Goal: Task Accomplishment & Management: Manage account settings

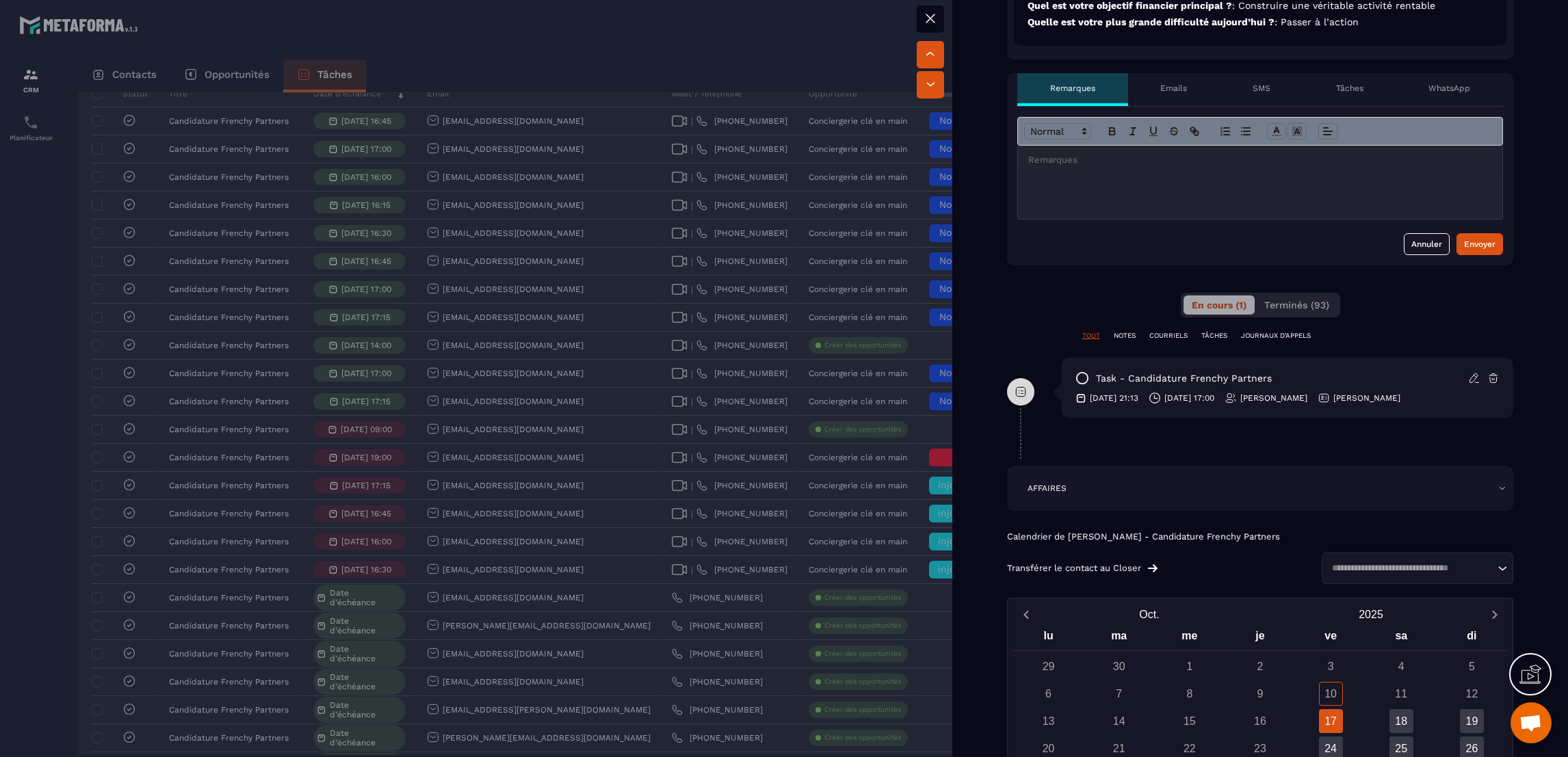
scroll to position [672, 0]
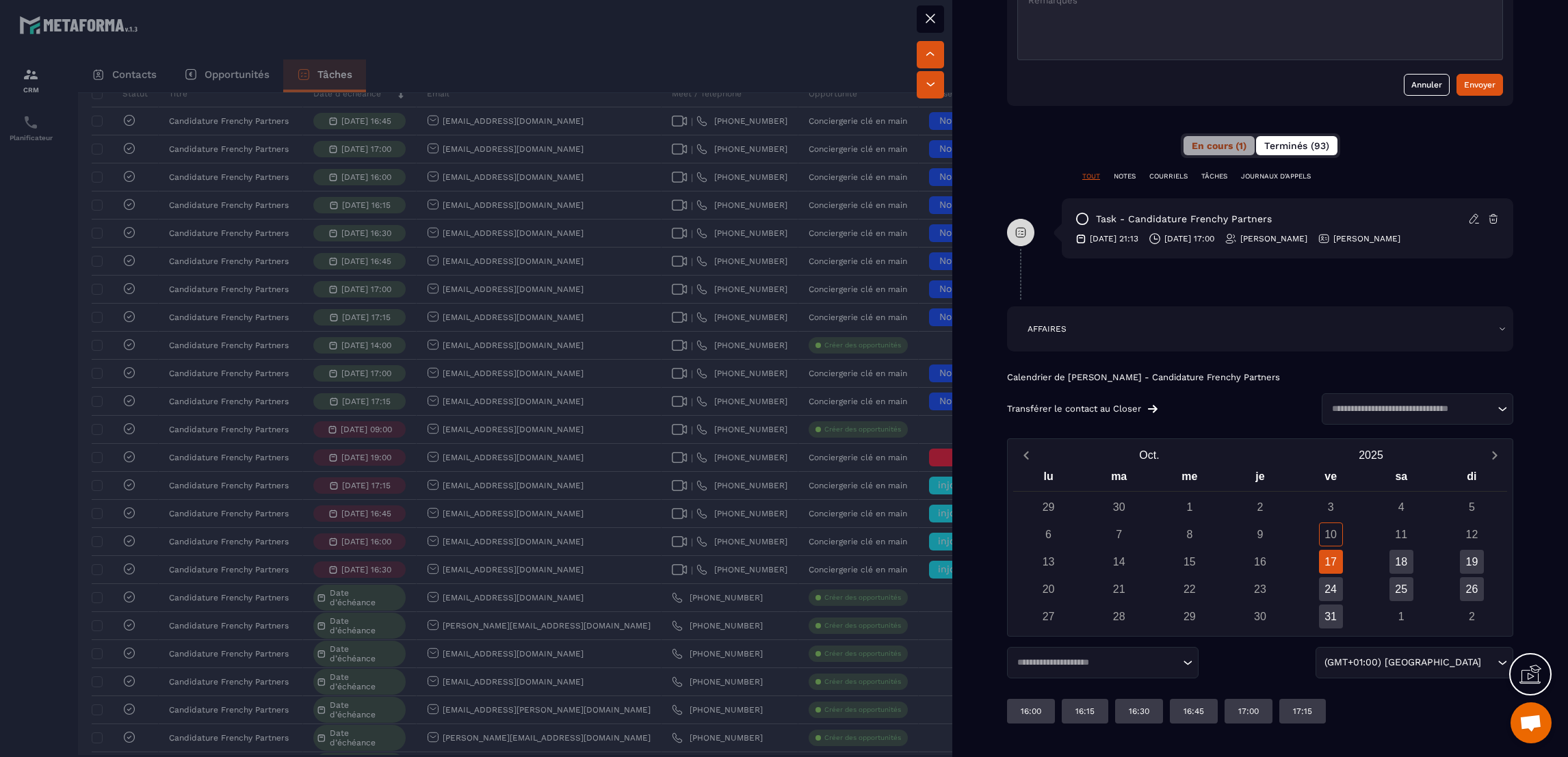
click at [1303, 143] on span "Terminés (93)" at bounding box center [1297, 145] width 65 height 11
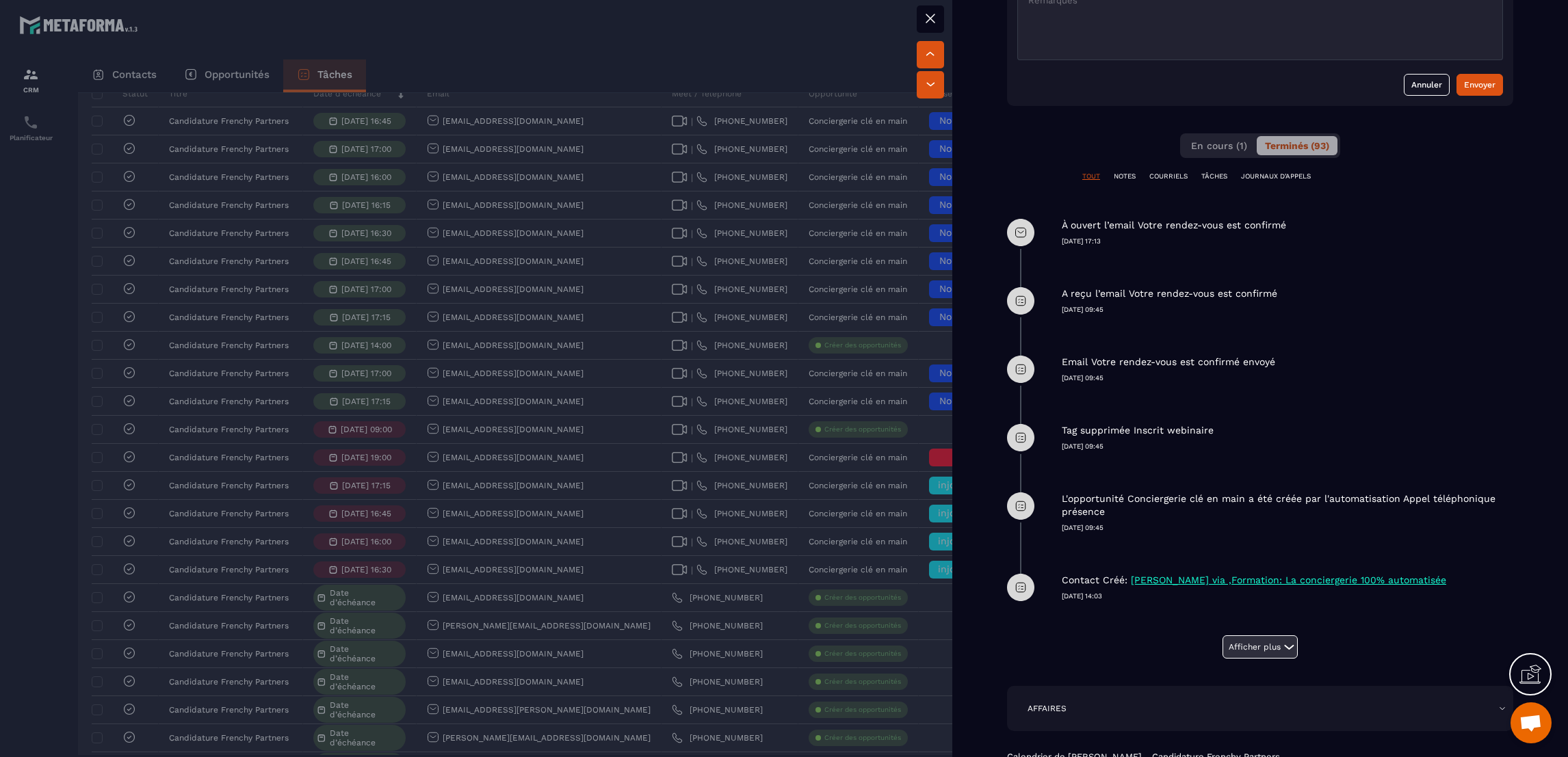
click at [1271, 640] on button "Afficher plus" at bounding box center [1260, 647] width 75 height 23
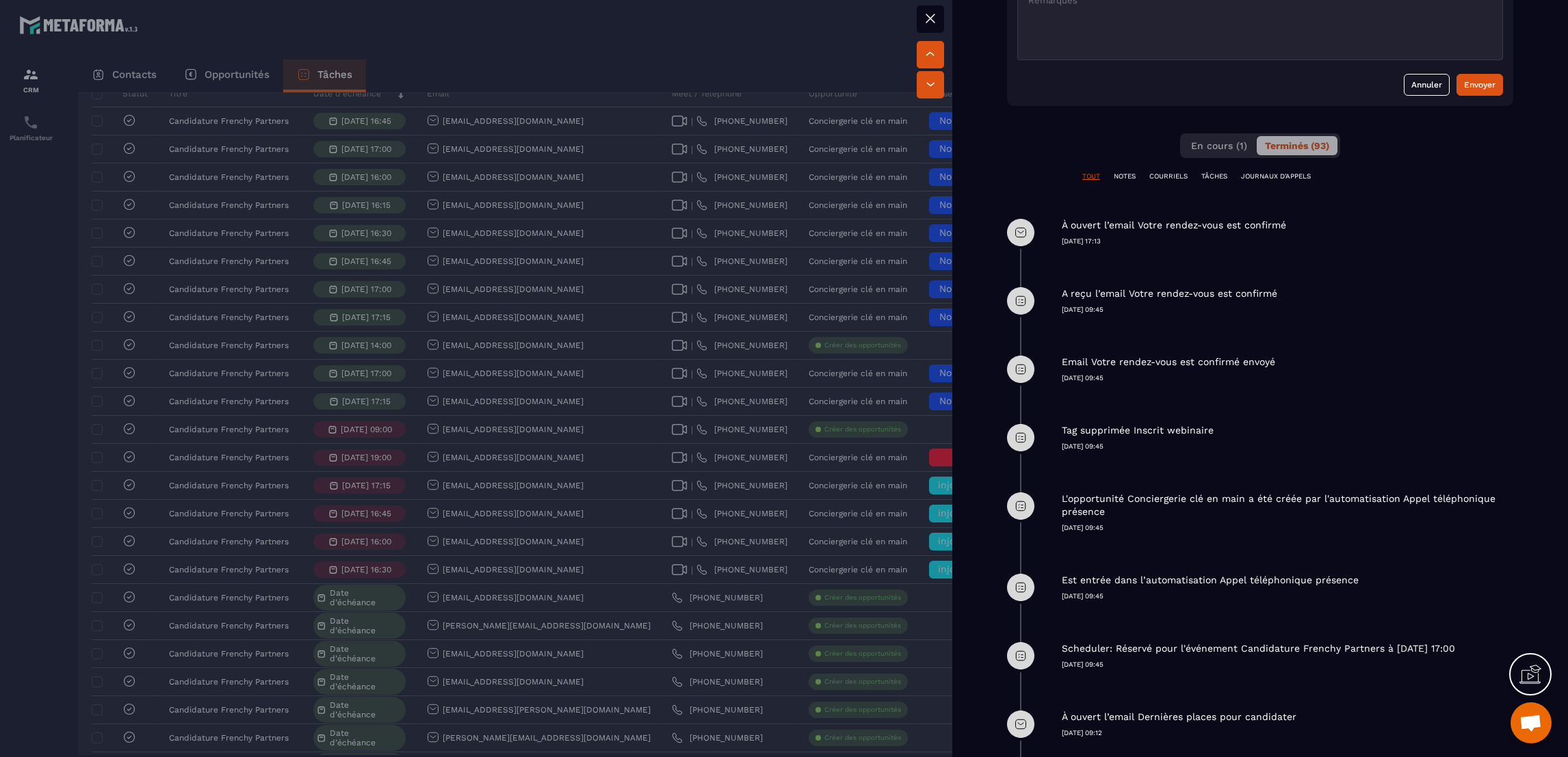
click at [552, 140] on div at bounding box center [784, 378] width 1568 height 757
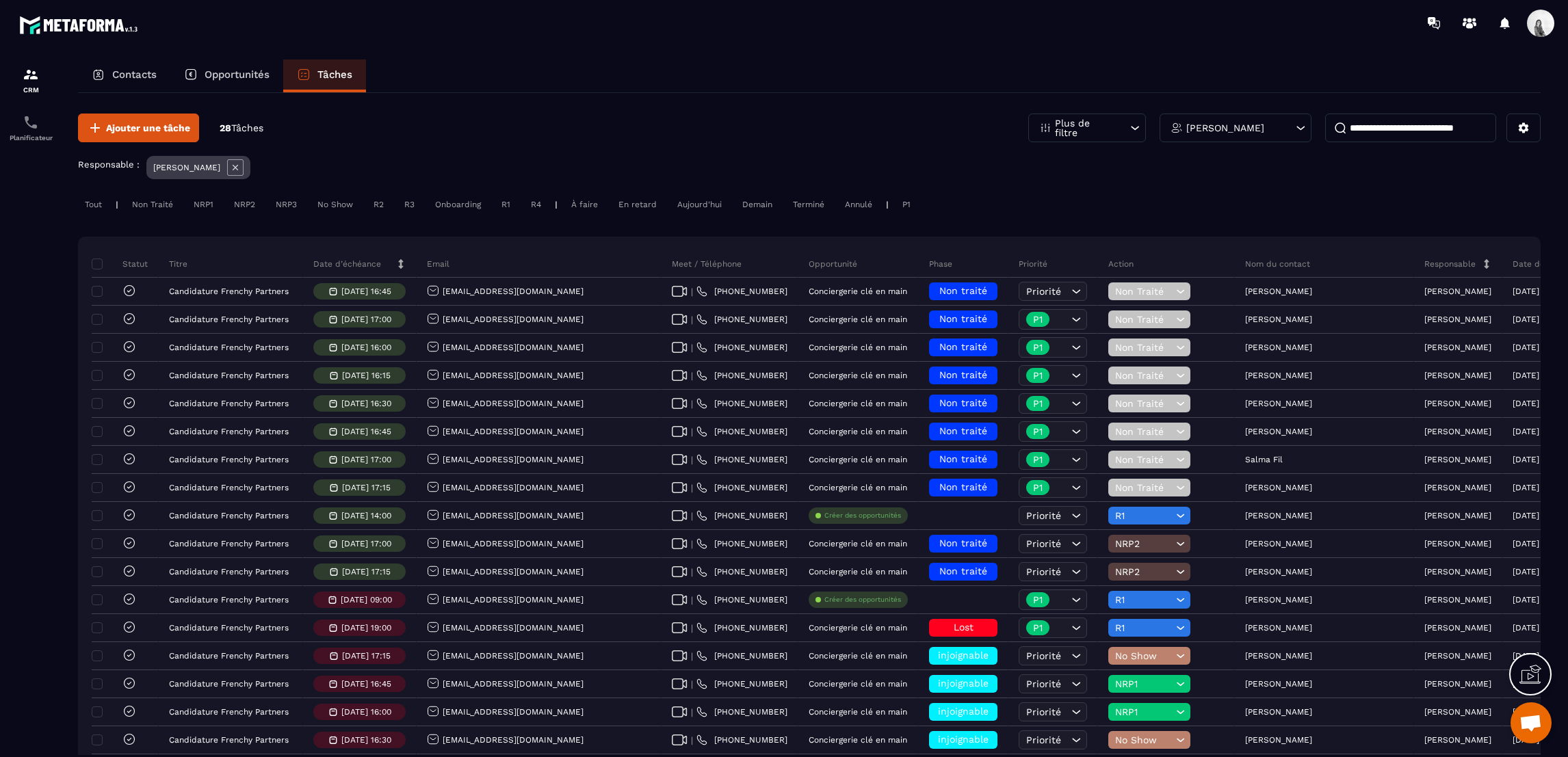
click at [216, 163] on div "[PERSON_NAME]" at bounding box center [198, 168] width 104 height 23
click at [231, 164] on icon at bounding box center [235, 167] width 16 height 16
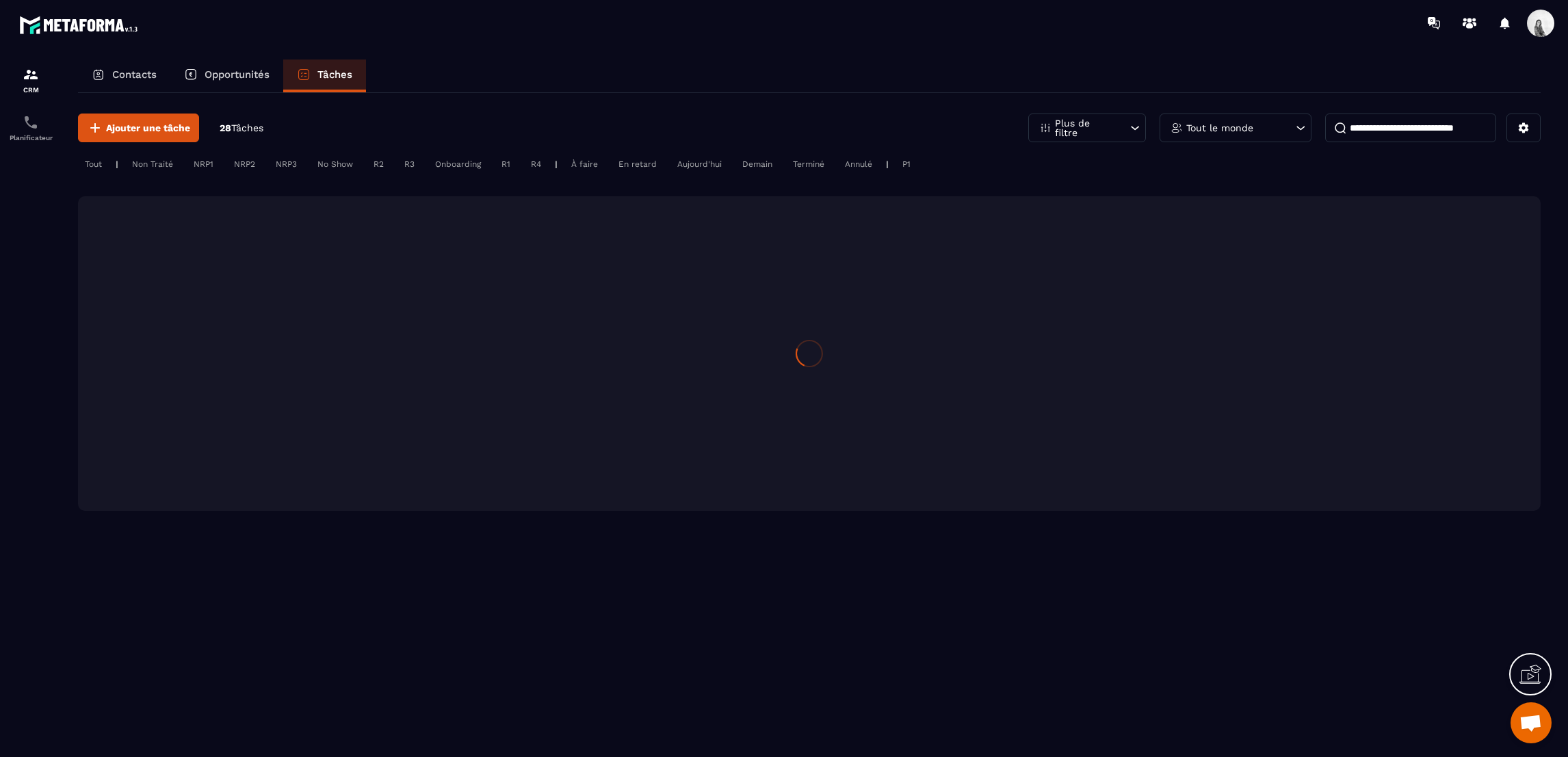
click at [1361, 124] on input at bounding box center [1410, 128] width 171 height 29
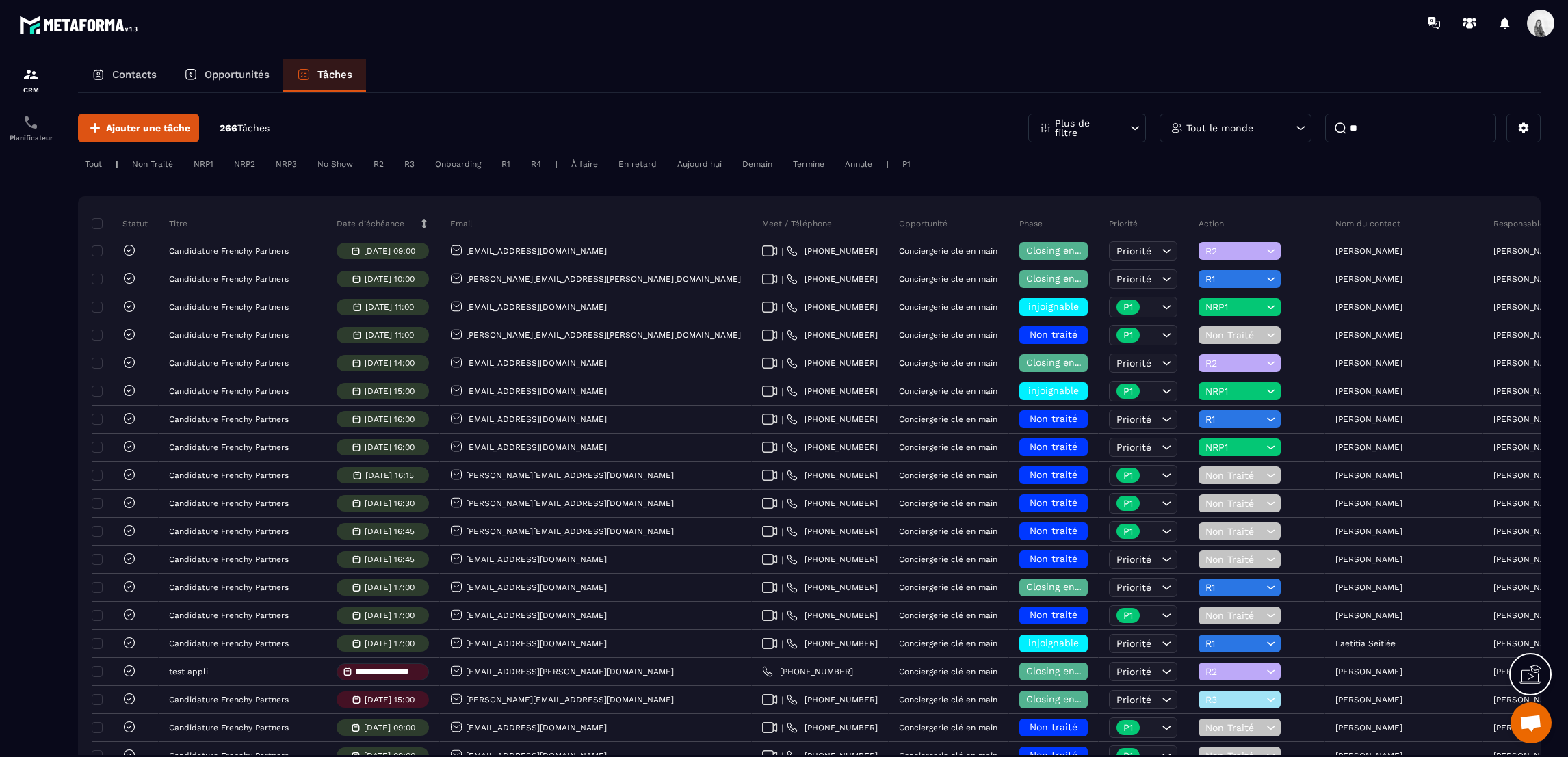
type input "***"
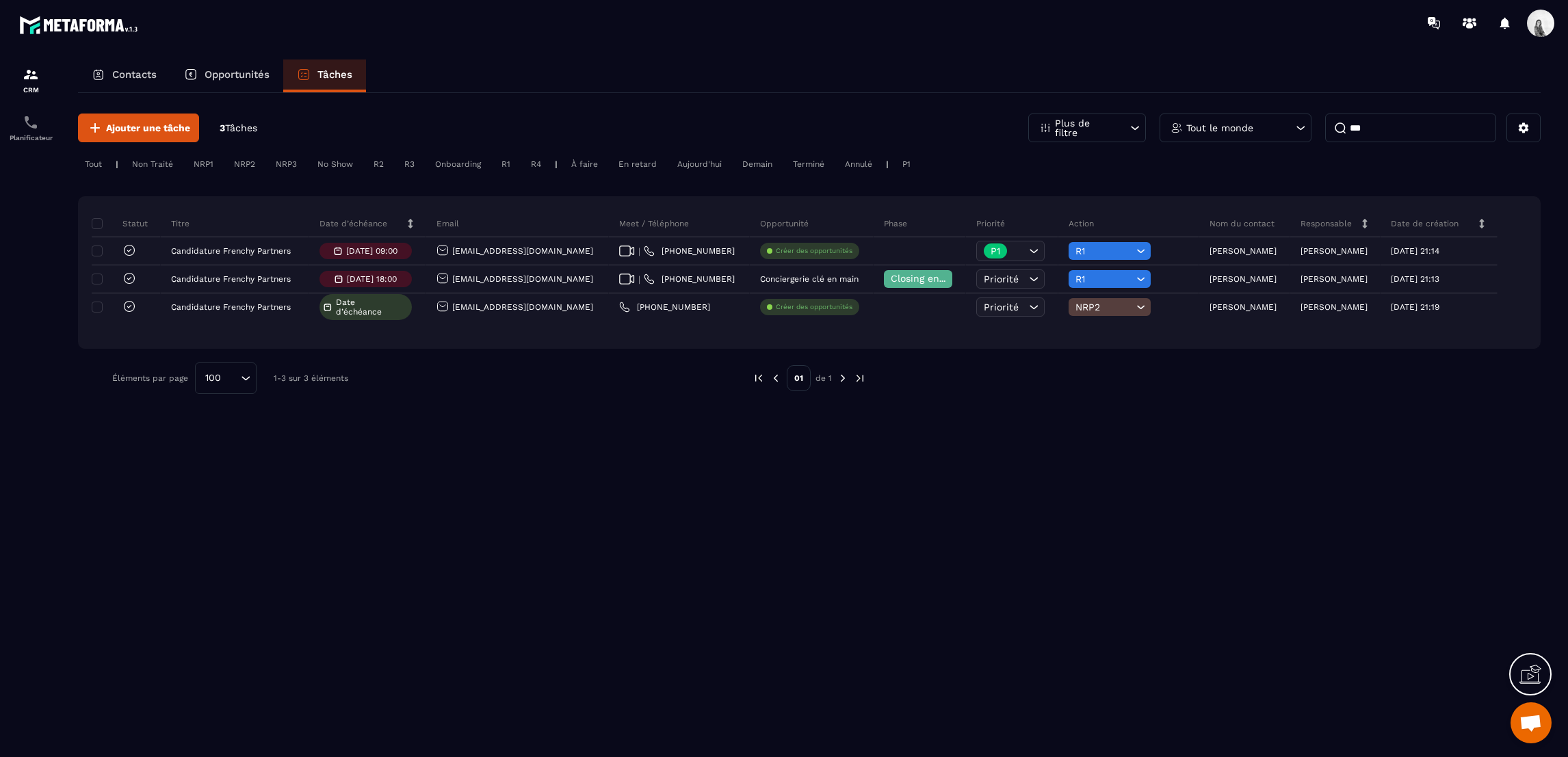
click at [1406, 127] on input "***" at bounding box center [1410, 128] width 171 height 29
click at [1283, 114] on div "Tout le monde" at bounding box center [1235, 128] width 152 height 29
click at [1271, 127] on div "Tout le monde" at bounding box center [1235, 128] width 152 height 29
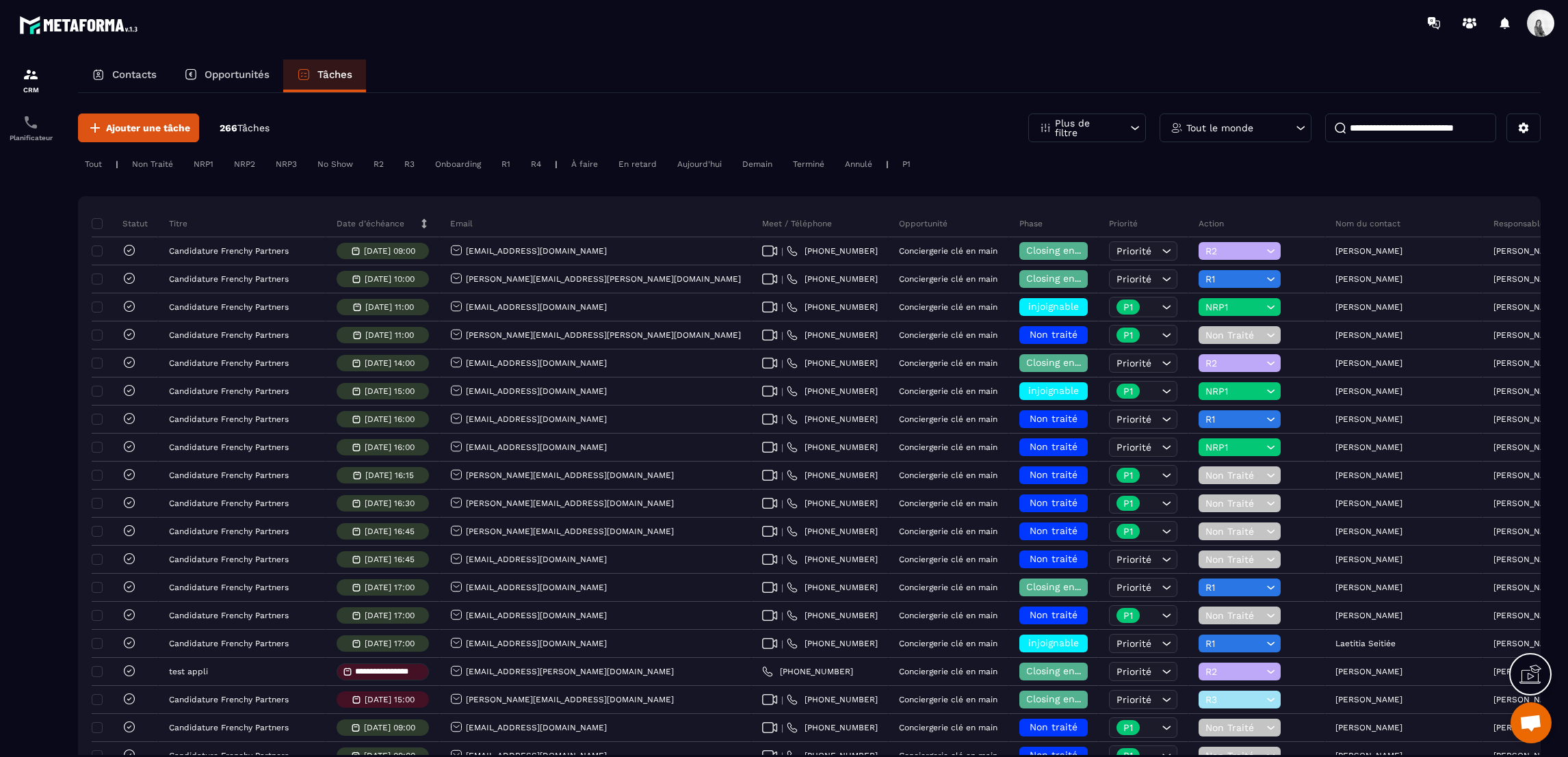
click at [1225, 136] on div "Tout le monde" at bounding box center [1235, 128] width 152 height 29
click at [1218, 231] on li "[PERSON_NAME]" at bounding box center [1236, 229] width 152 height 26
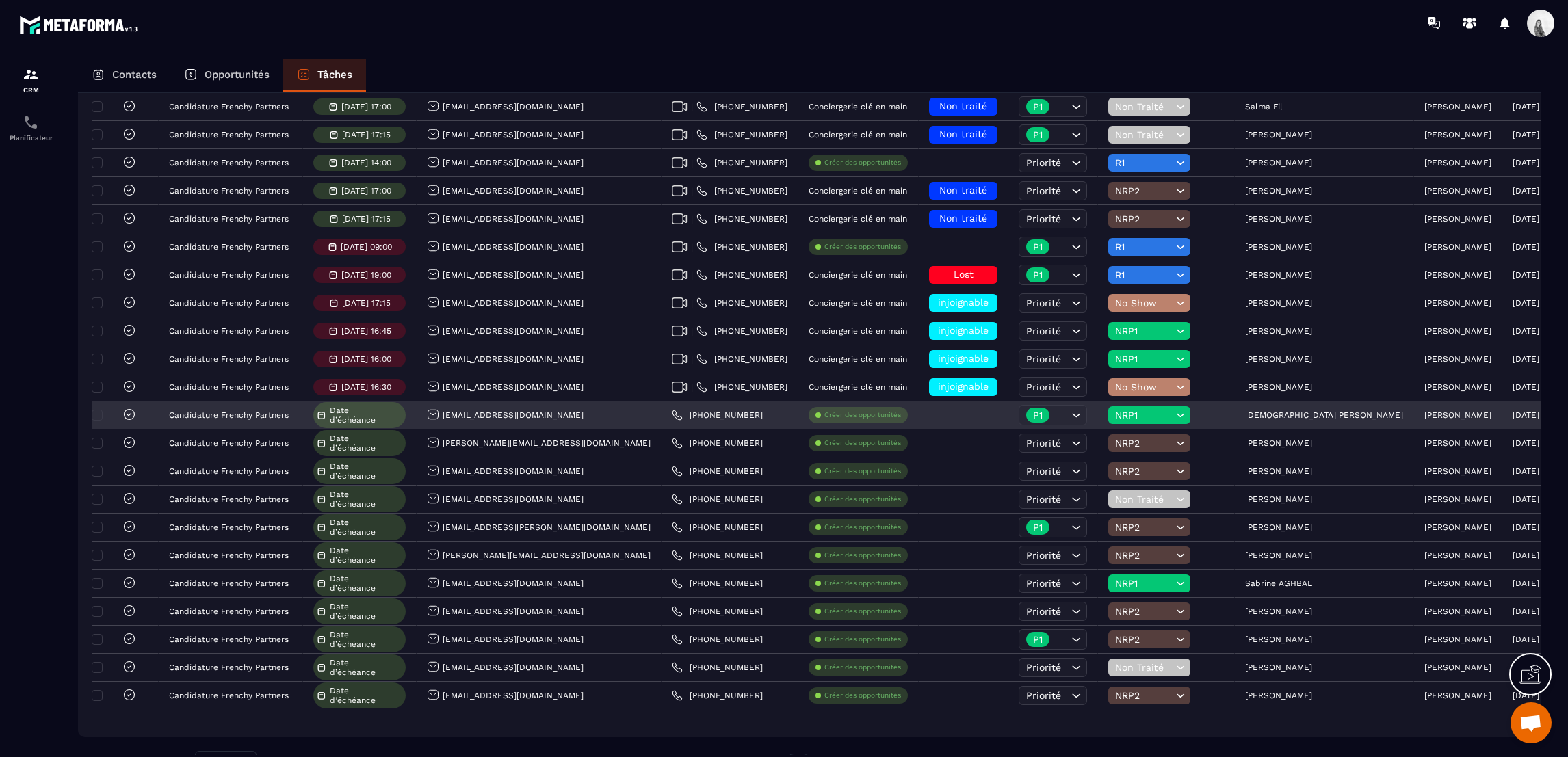
scroll to position [404, 0]
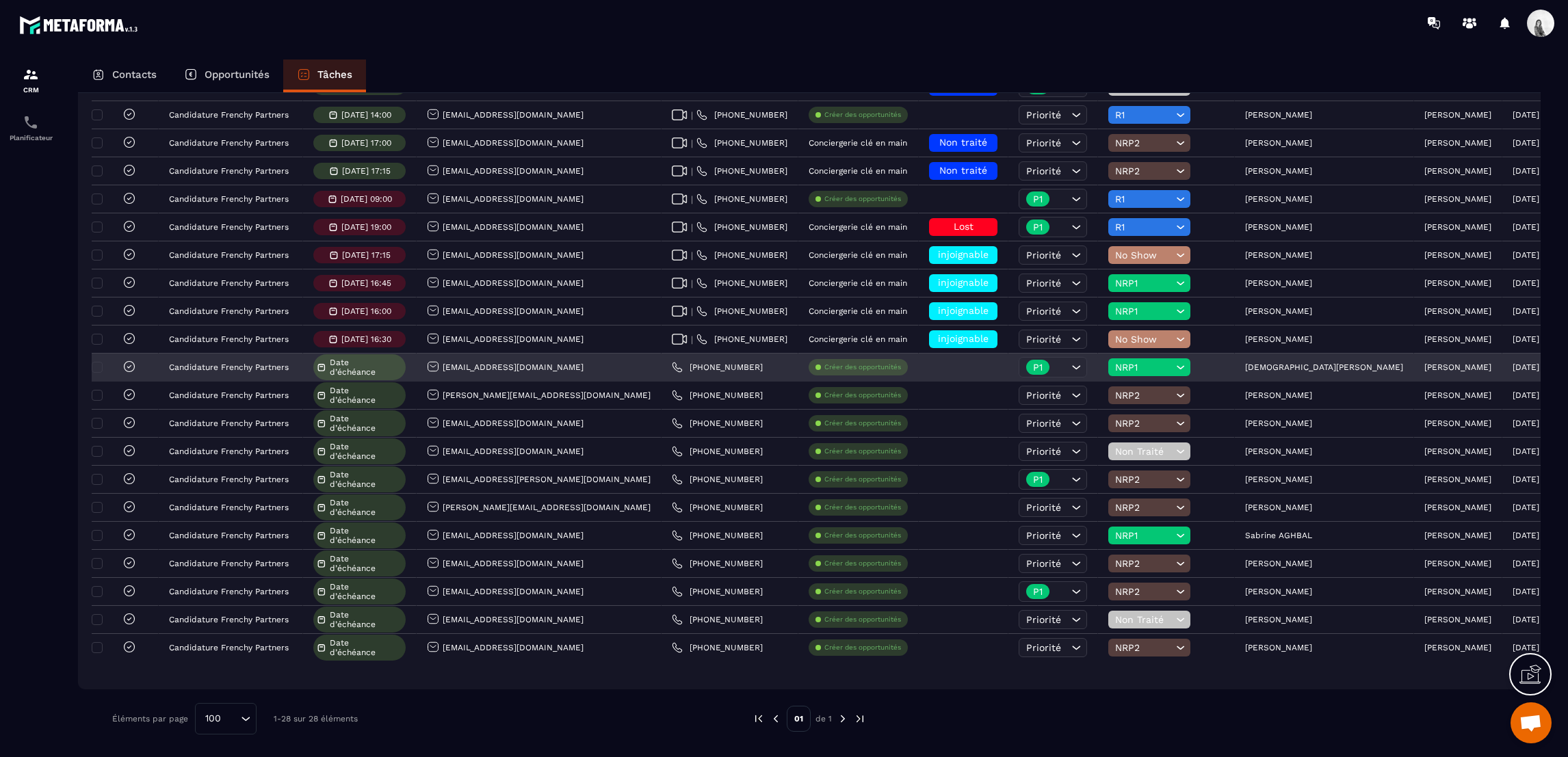
click at [1115, 366] on span "NRP1" at bounding box center [1144, 367] width 57 height 11
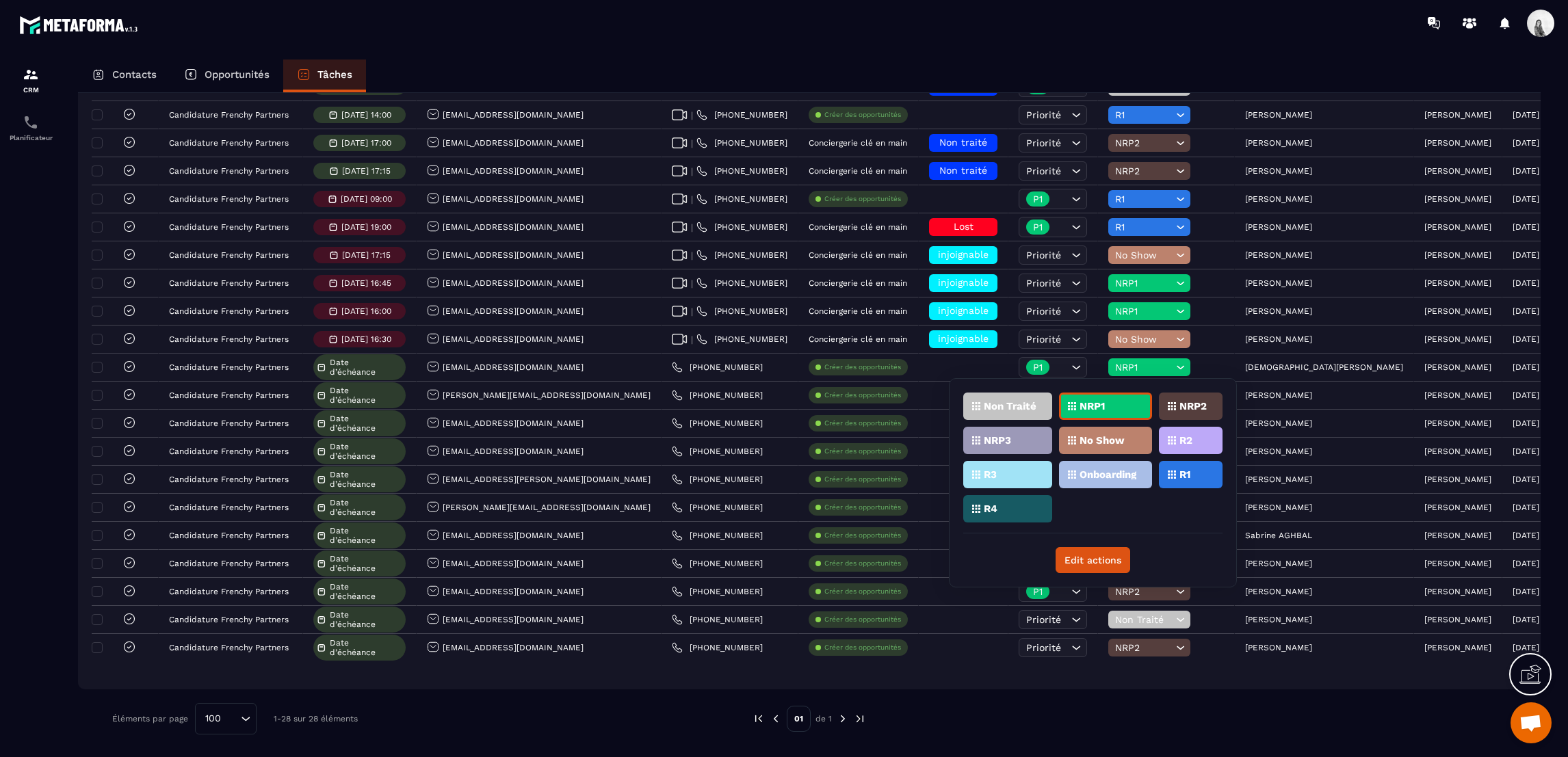
click at [1171, 409] on icon at bounding box center [1172, 406] width 9 height 9
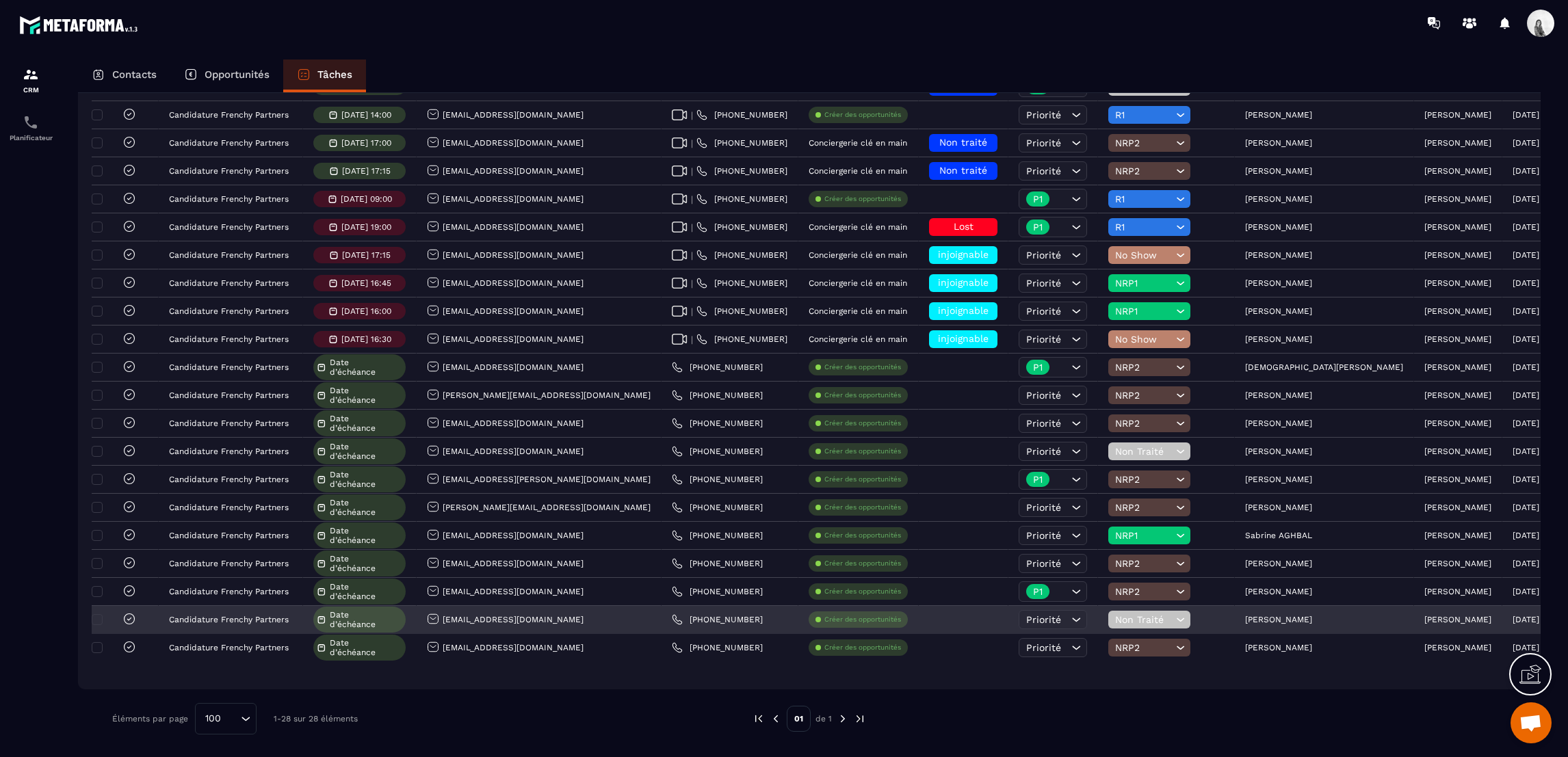
click at [1115, 624] on span "Non Traité" at bounding box center [1144, 619] width 57 height 11
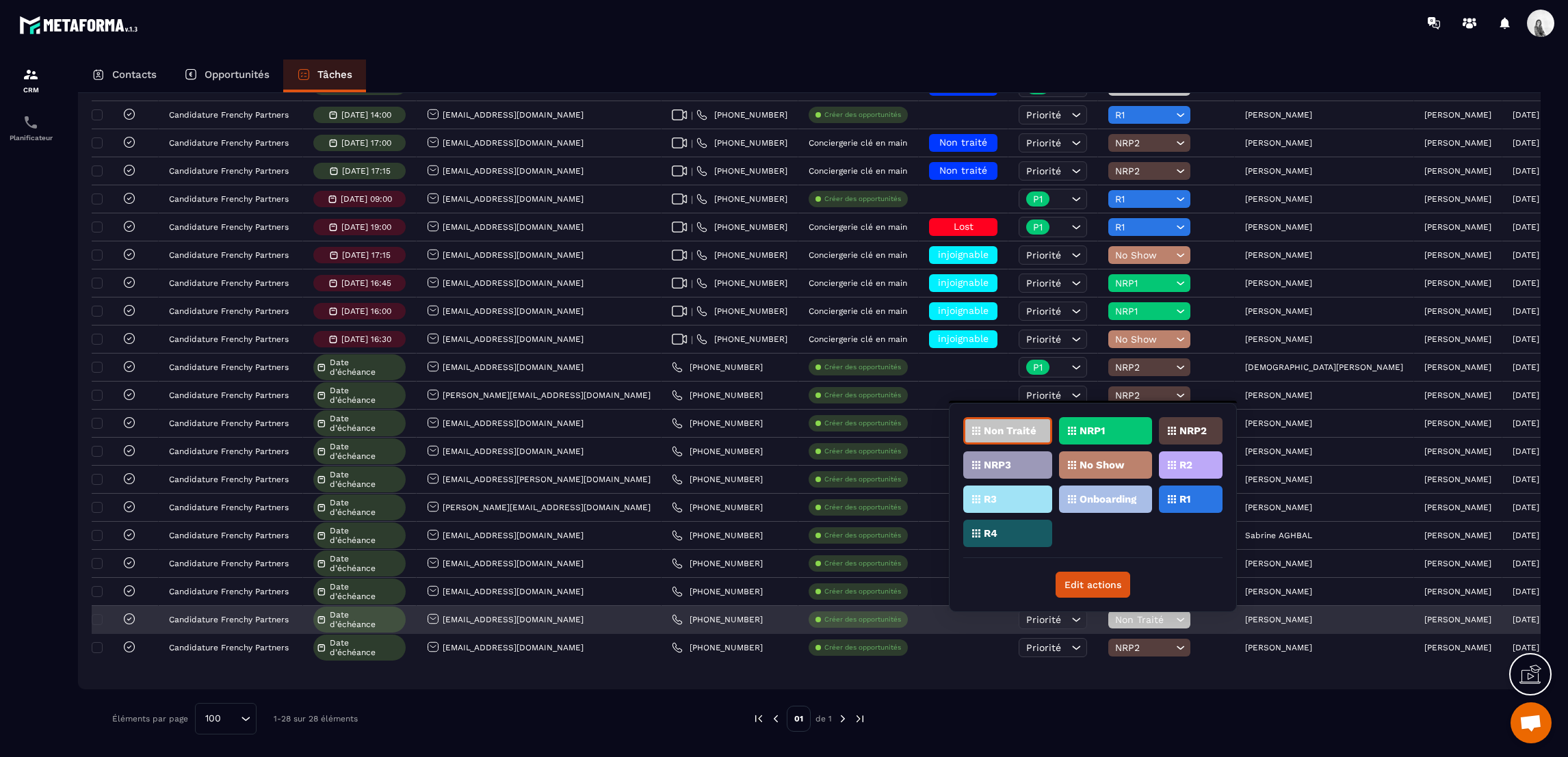
click at [1115, 624] on span "Non Traité" at bounding box center [1144, 619] width 57 height 11
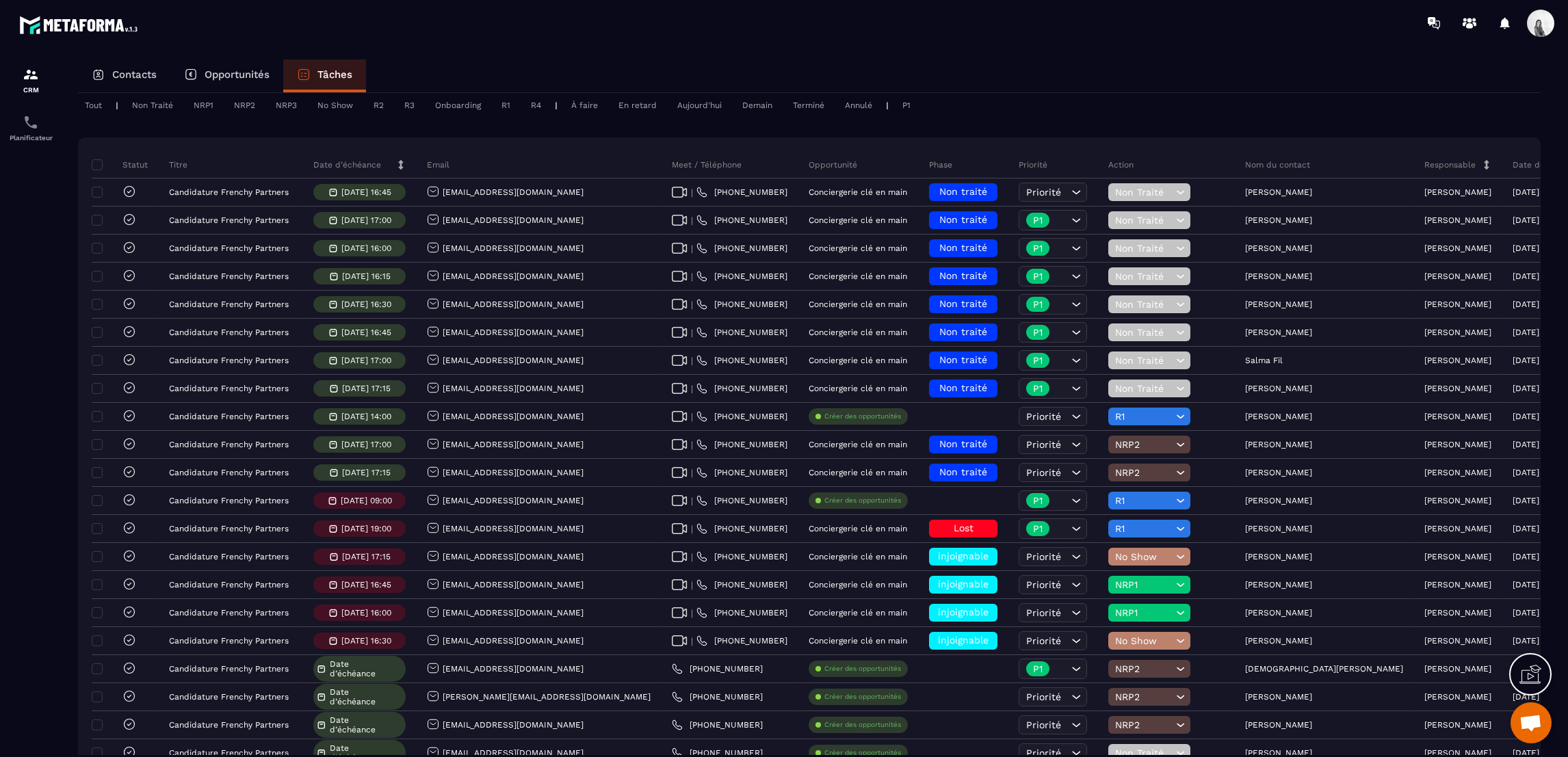
scroll to position [0, 0]
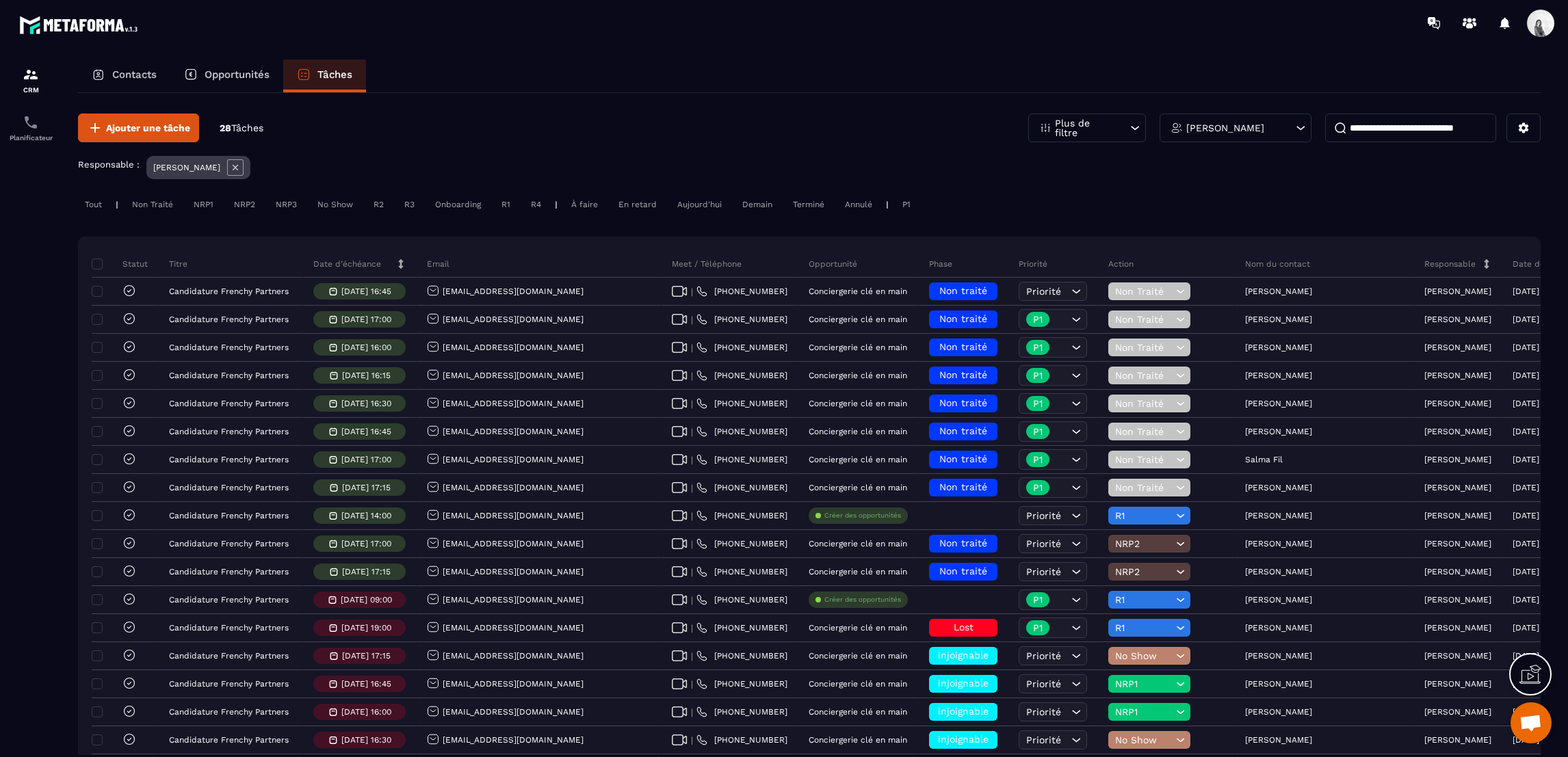
click at [228, 164] on icon at bounding box center [235, 167] width 16 height 16
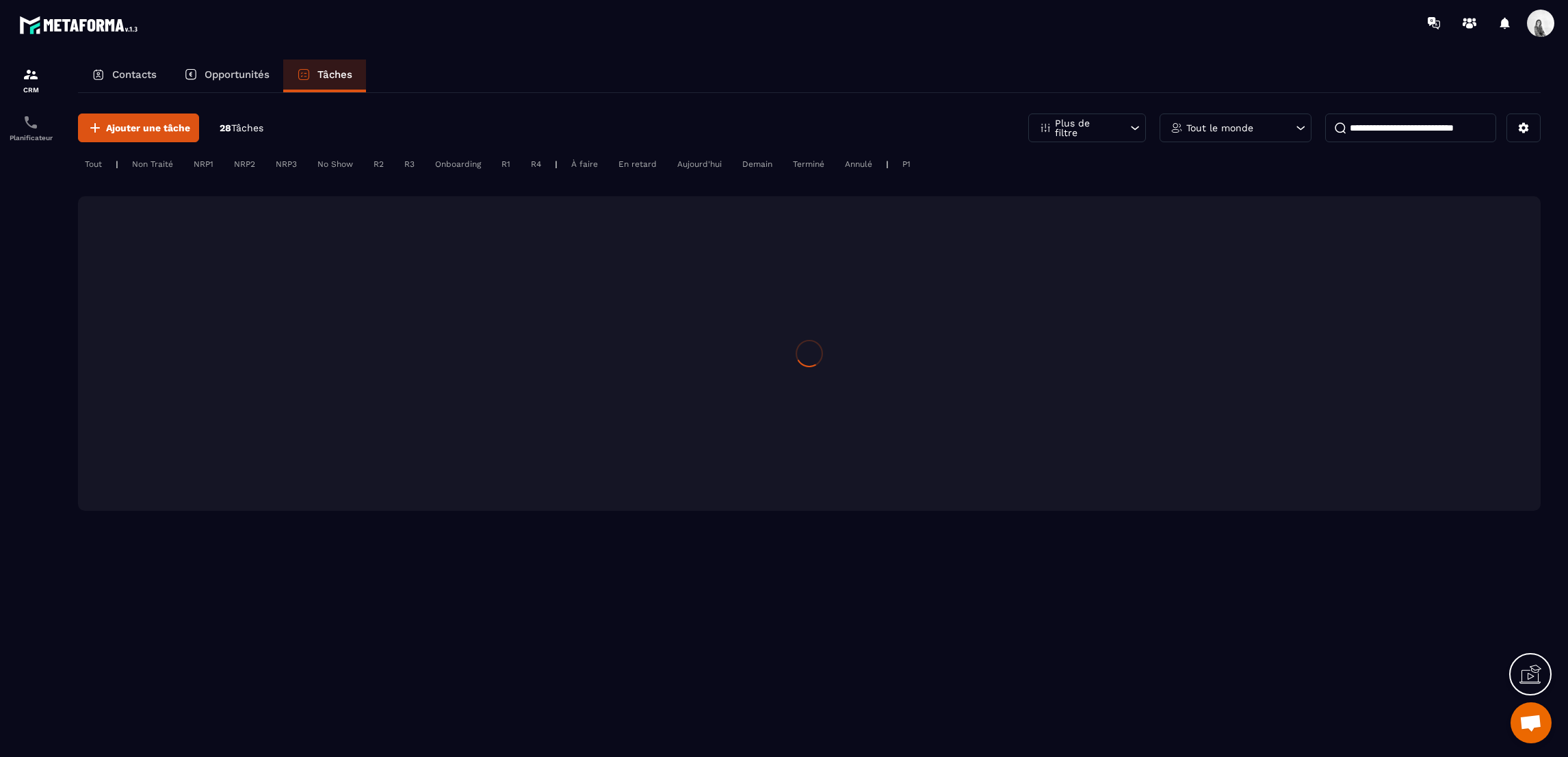
click at [1372, 121] on input at bounding box center [1410, 128] width 171 height 29
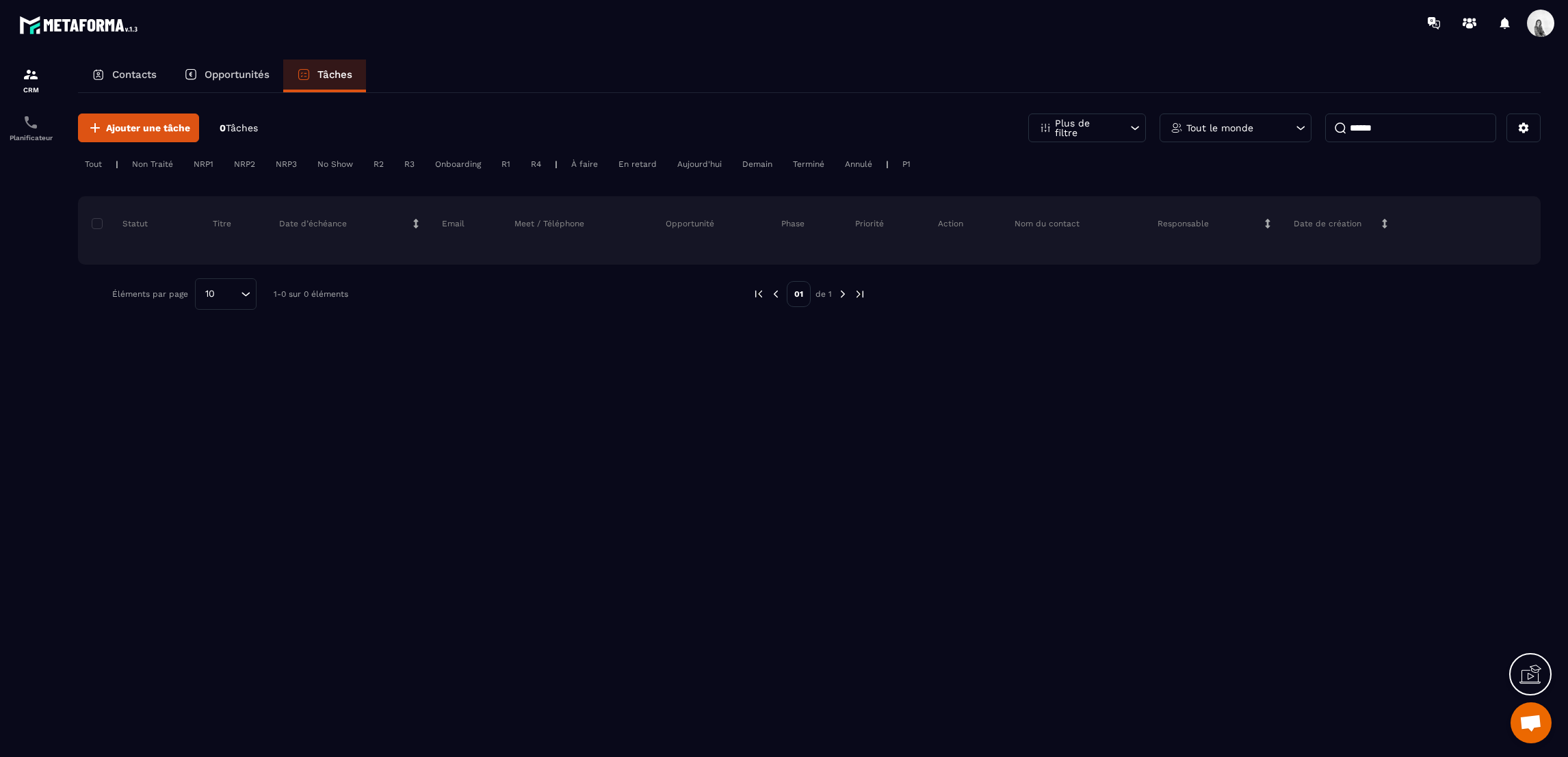
type input "******"
click at [125, 69] on p "Contacts" at bounding box center [134, 74] width 44 height 12
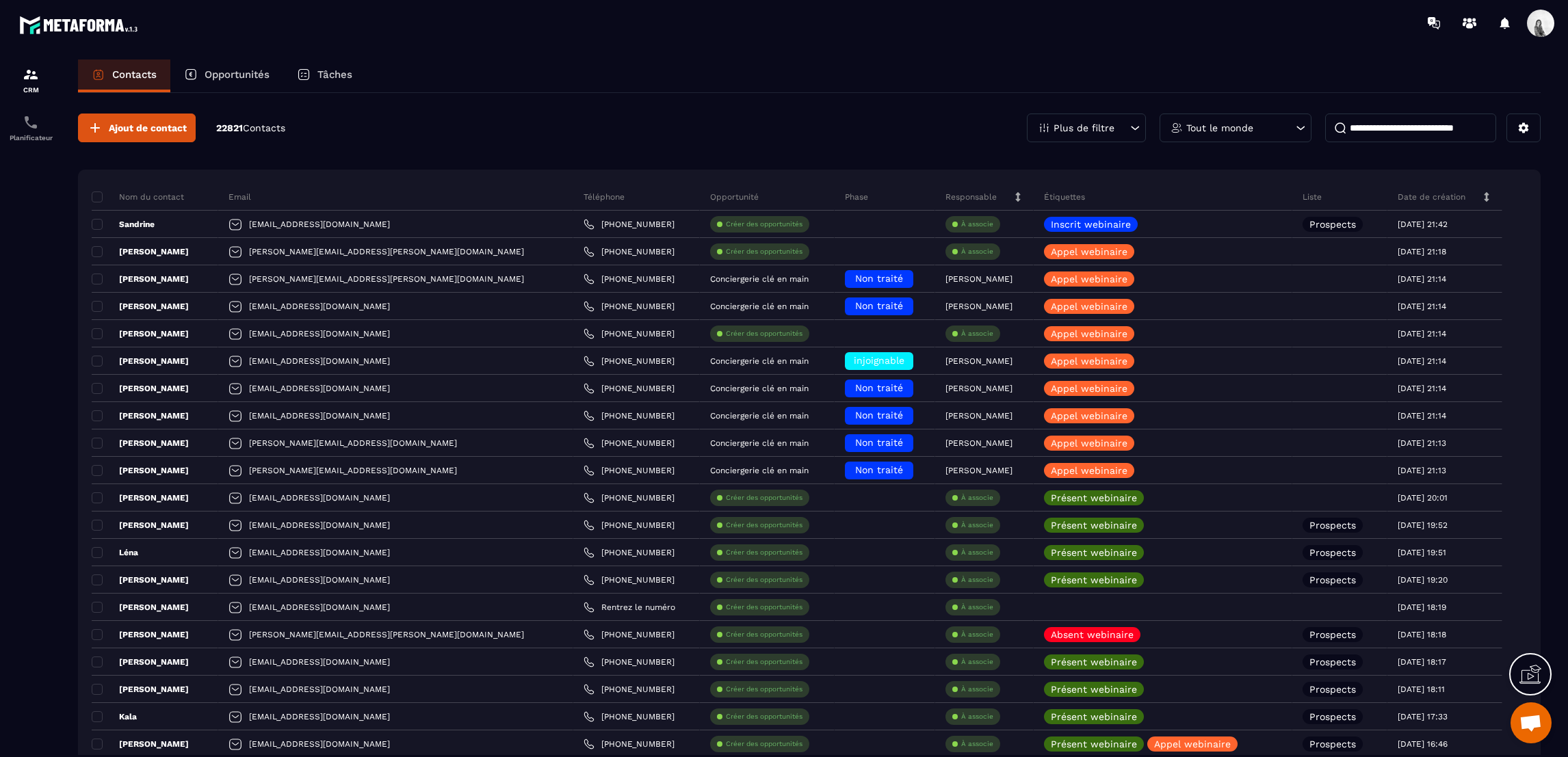
click at [249, 60] on div "Opportunités" at bounding box center [227, 76] width 113 height 32
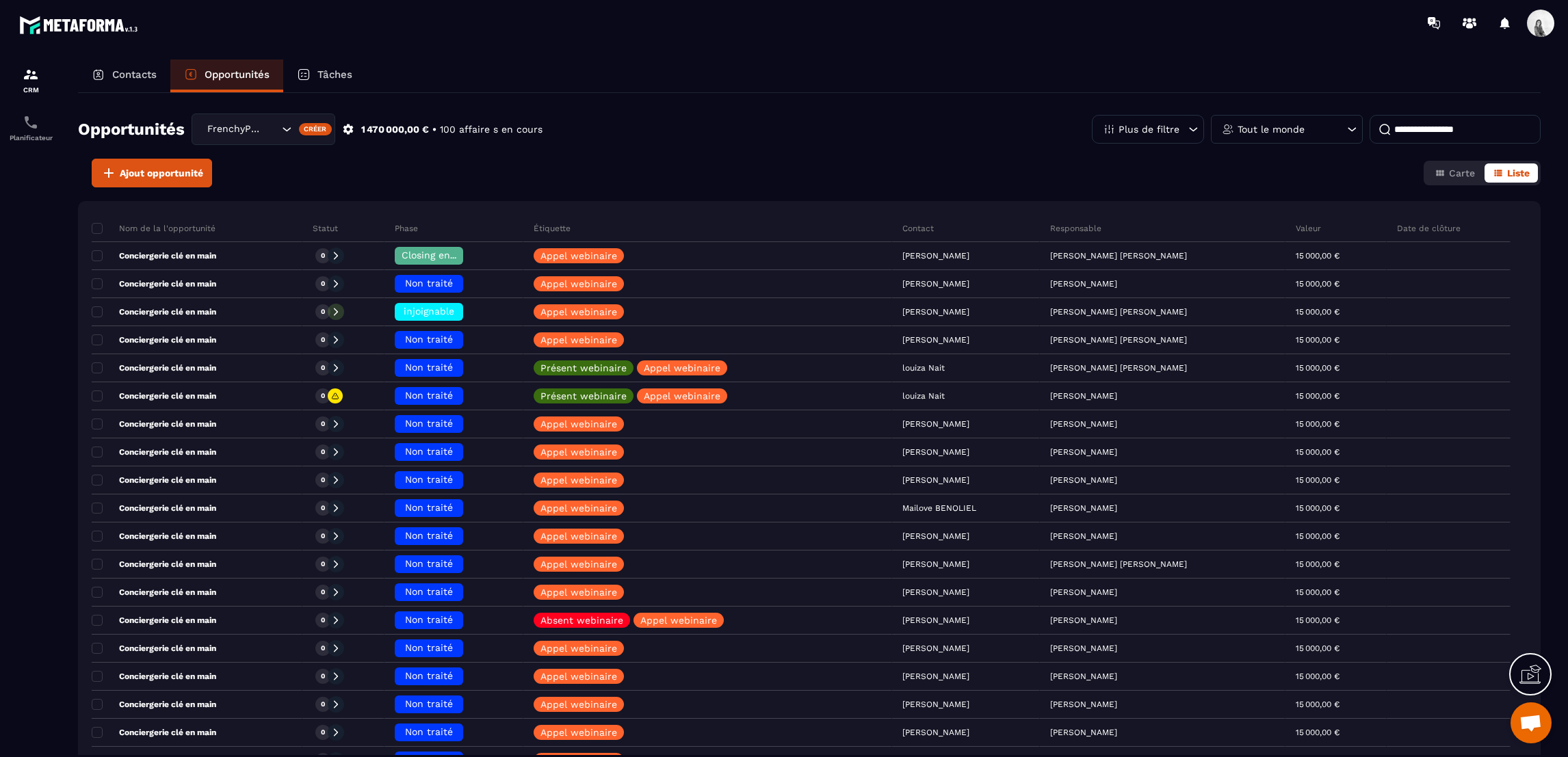
click at [1443, 131] on input at bounding box center [1455, 129] width 171 height 29
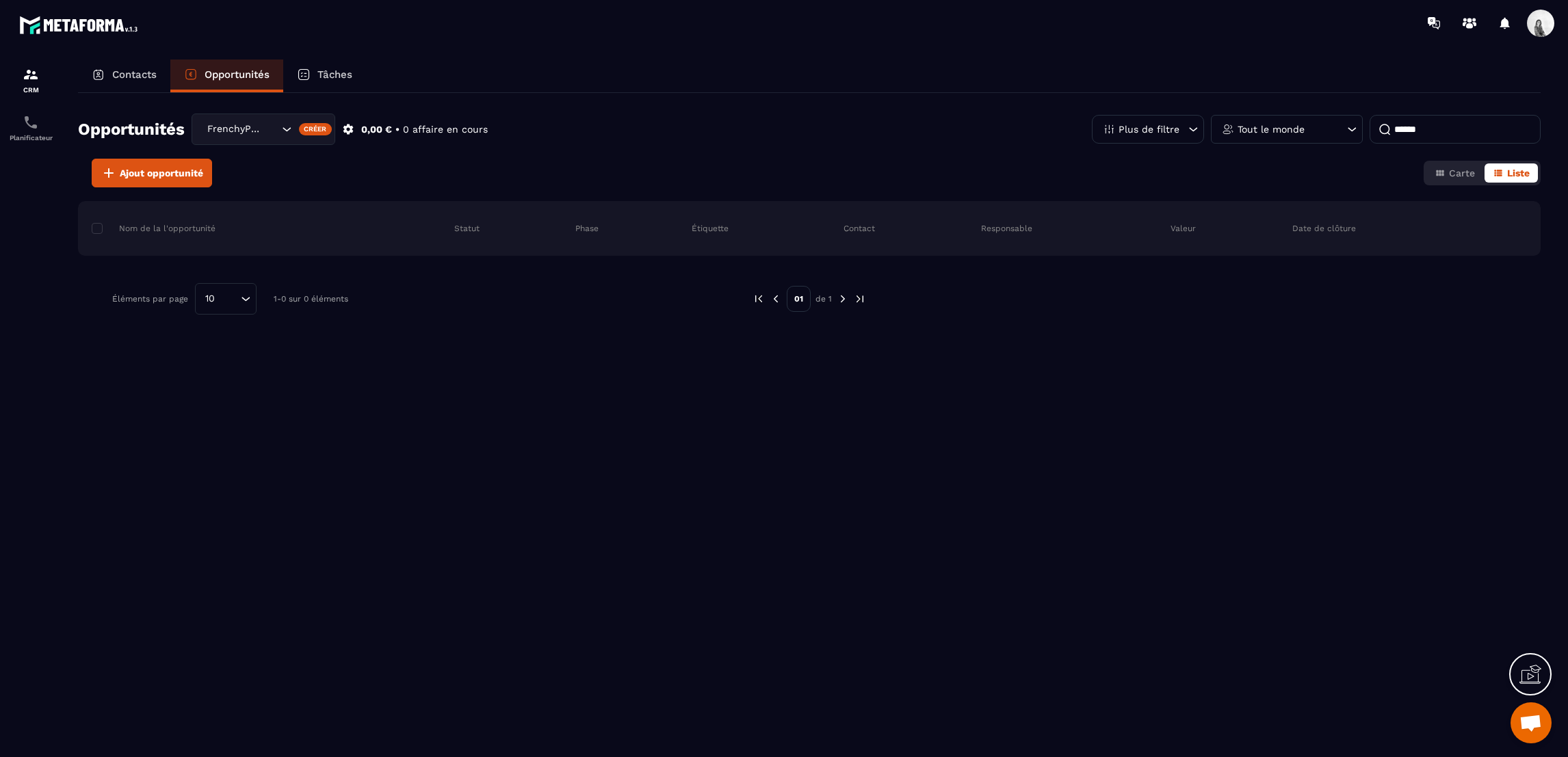
type input "******"
click at [306, 62] on div "Tâches" at bounding box center [324, 76] width 83 height 32
